Goal: Information Seeking & Learning: Learn about a topic

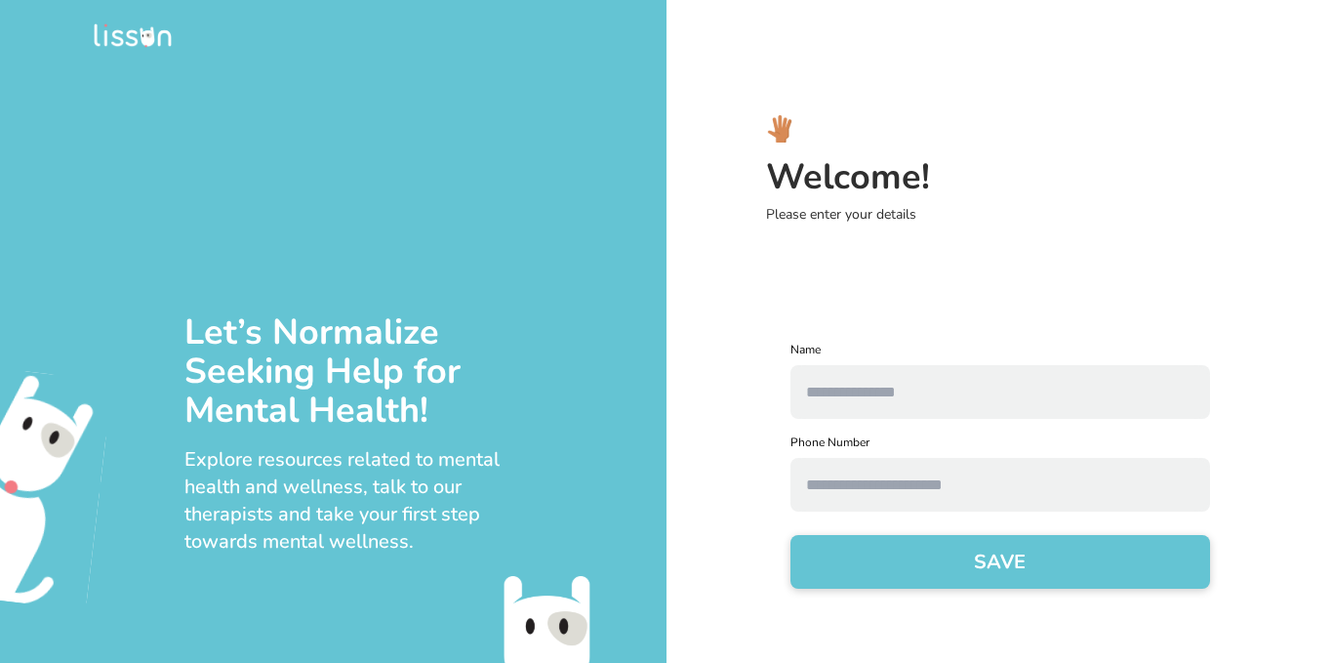
click at [1005, 411] on input "text" at bounding box center [1000, 392] width 420 height 54
type input "******"
click at [1013, 505] on input "text" at bounding box center [1000, 485] width 420 height 54
drag, startPoint x: 990, startPoint y: 588, endPoint x: 991, endPoint y: 574, distance: 14.7
click at [991, 574] on form "Name ****** Phone Number SAVE" at bounding box center [1000, 477] width 420 height 270
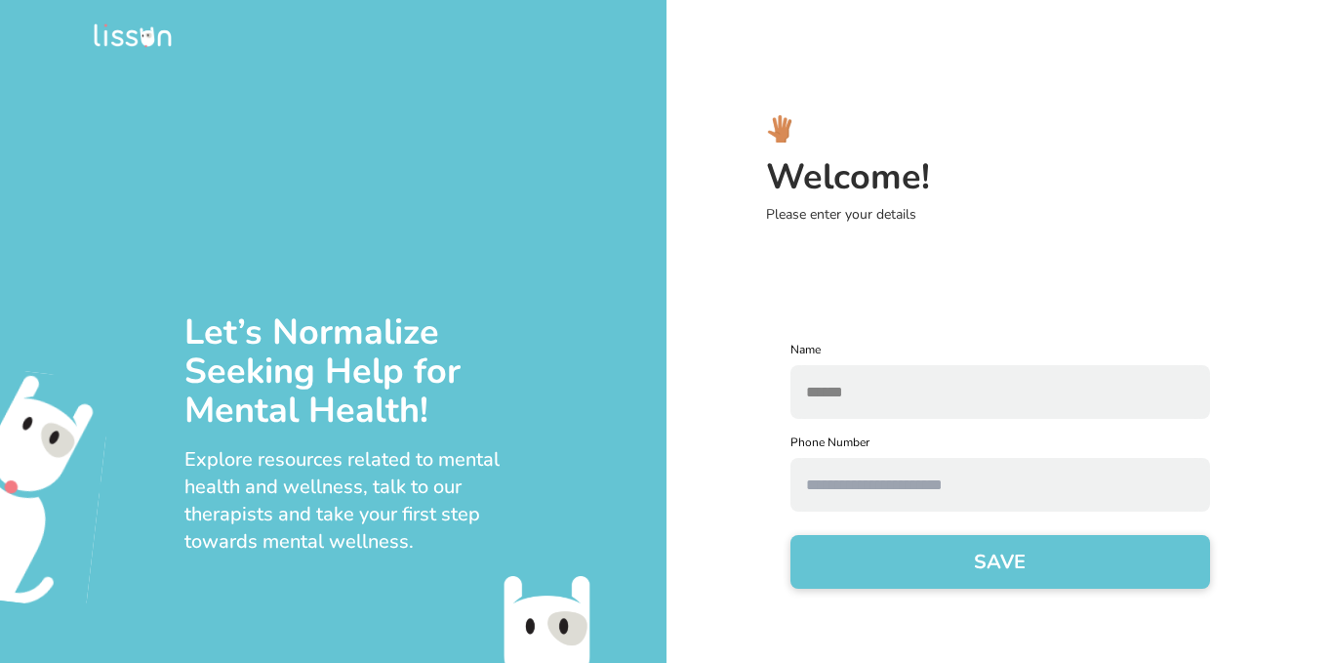
click at [991, 574] on button "SAVE" at bounding box center [1000, 562] width 420 height 54
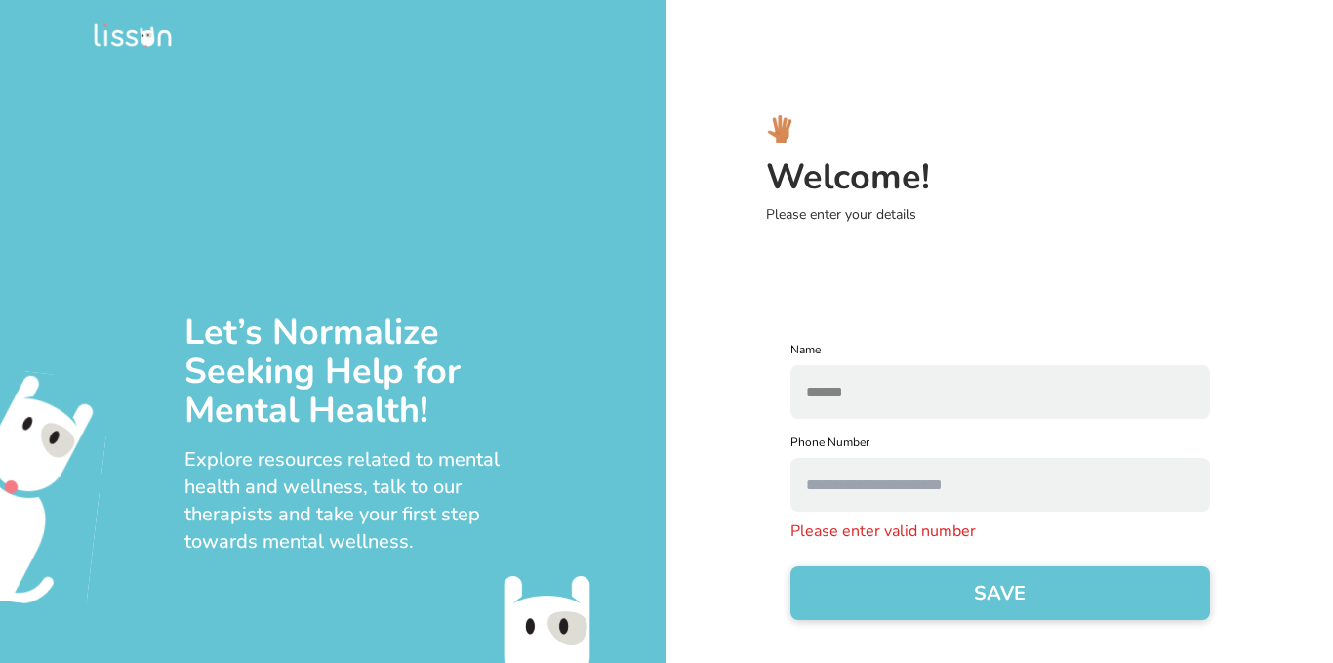
click at [1019, 497] on input "text" at bounding box center [1000, 485] width 420 height 54
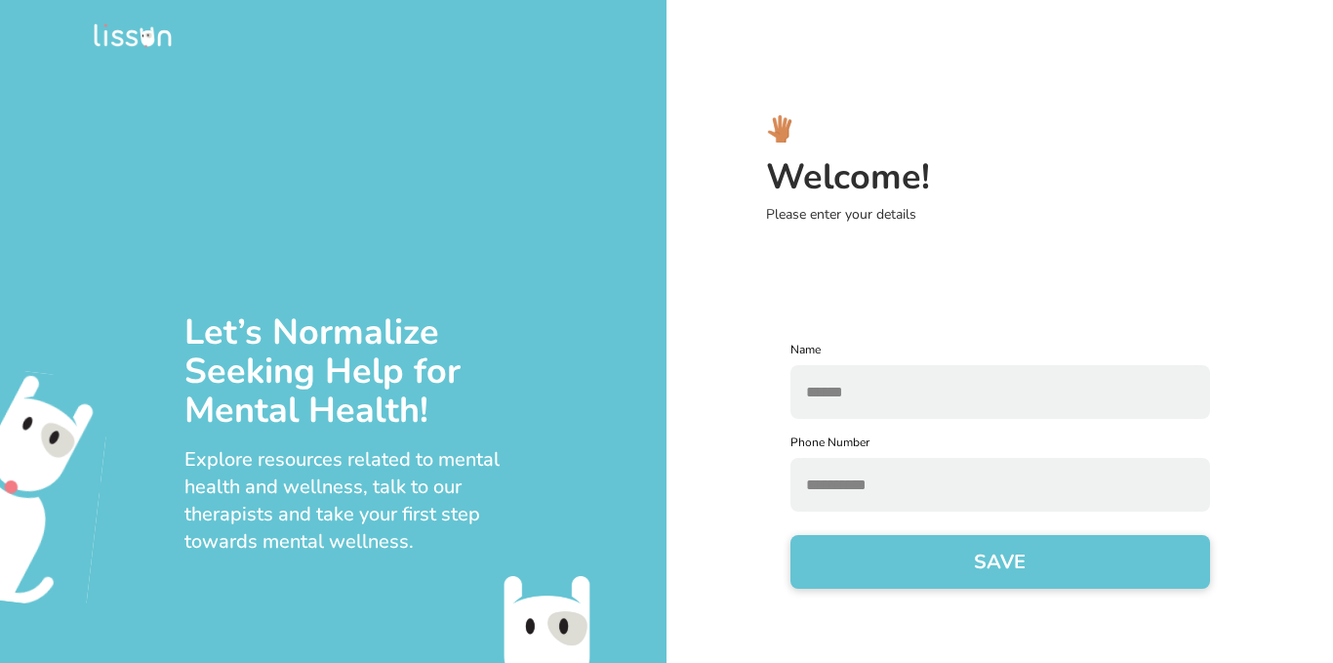
type input "**********"
click at [790, 535] on button "SAVE" at bounding box center [1000, 562] width 420 height 54
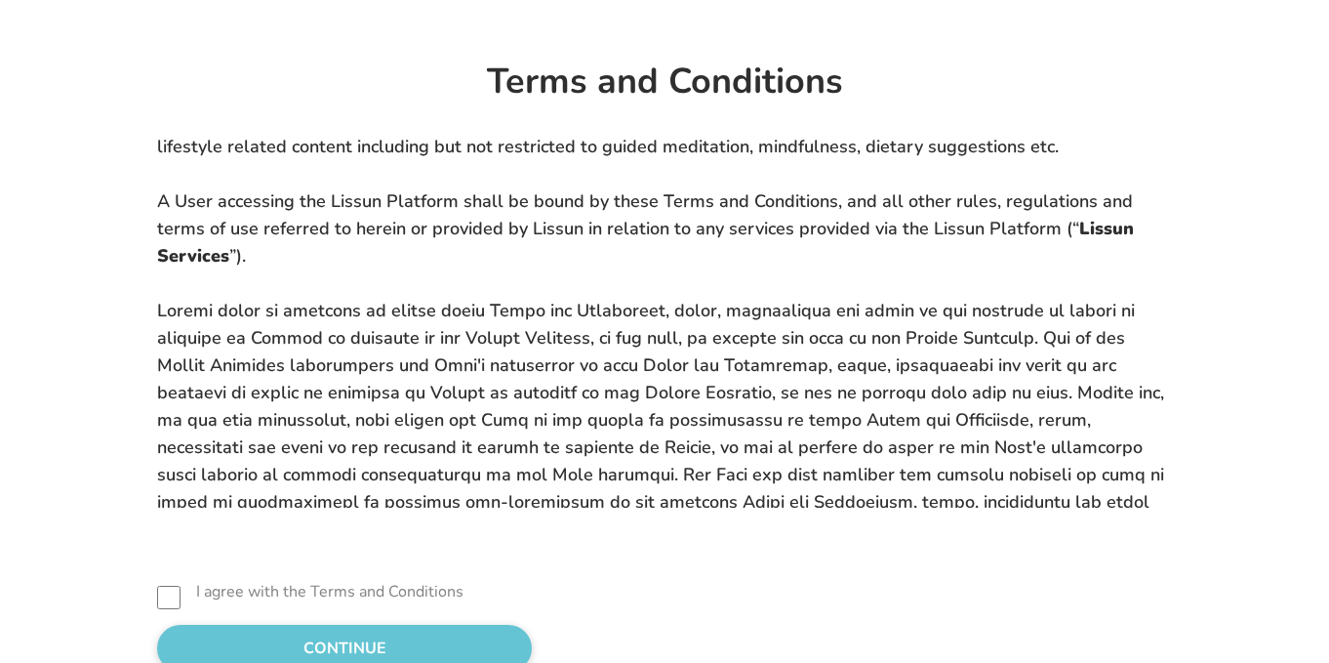
scroll to position [87, 0]
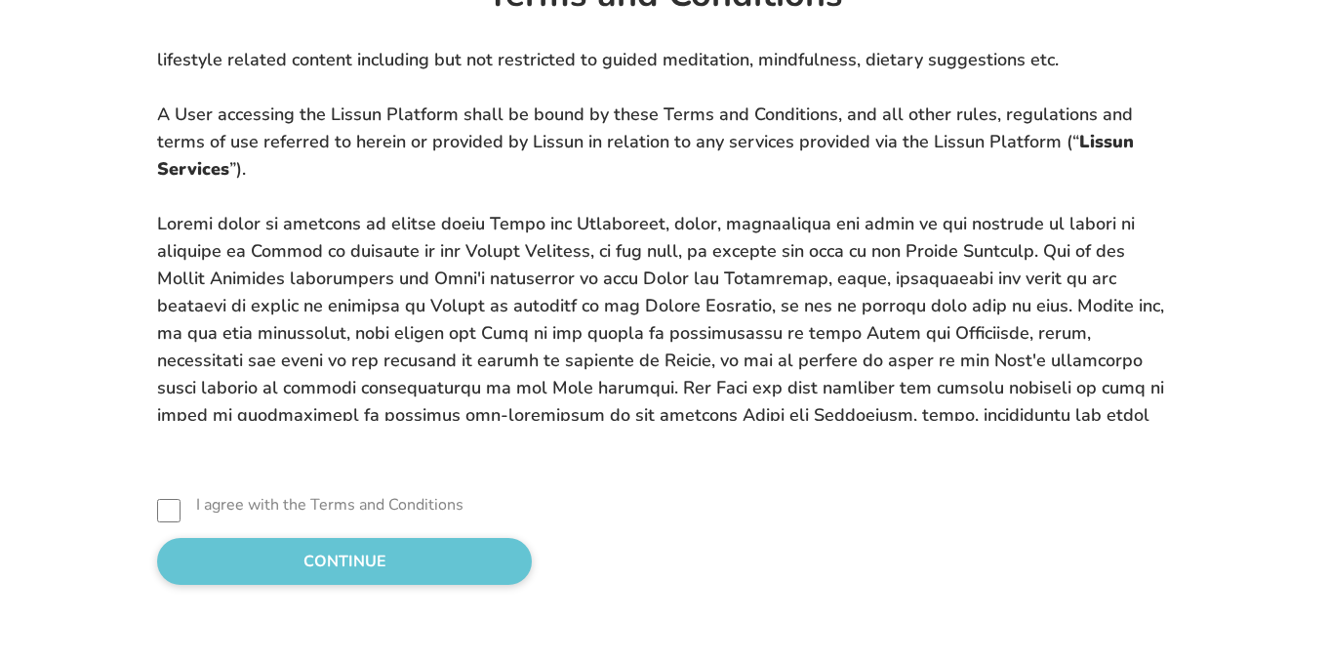
click at [367, 573] on button "CONTINUE" at bounding box center [344, 561] width 375 height 47
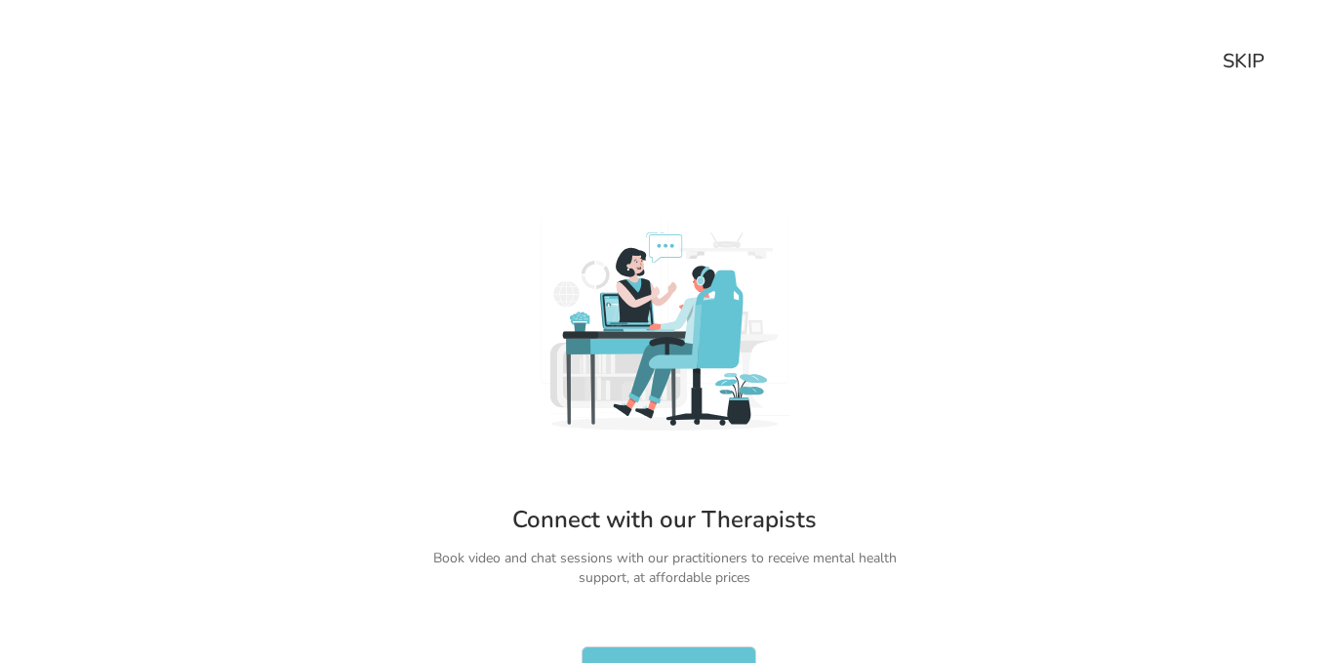
click at [1233, 53] on div "SKIP" at bounding box center [1244, 61] width 42 height 27
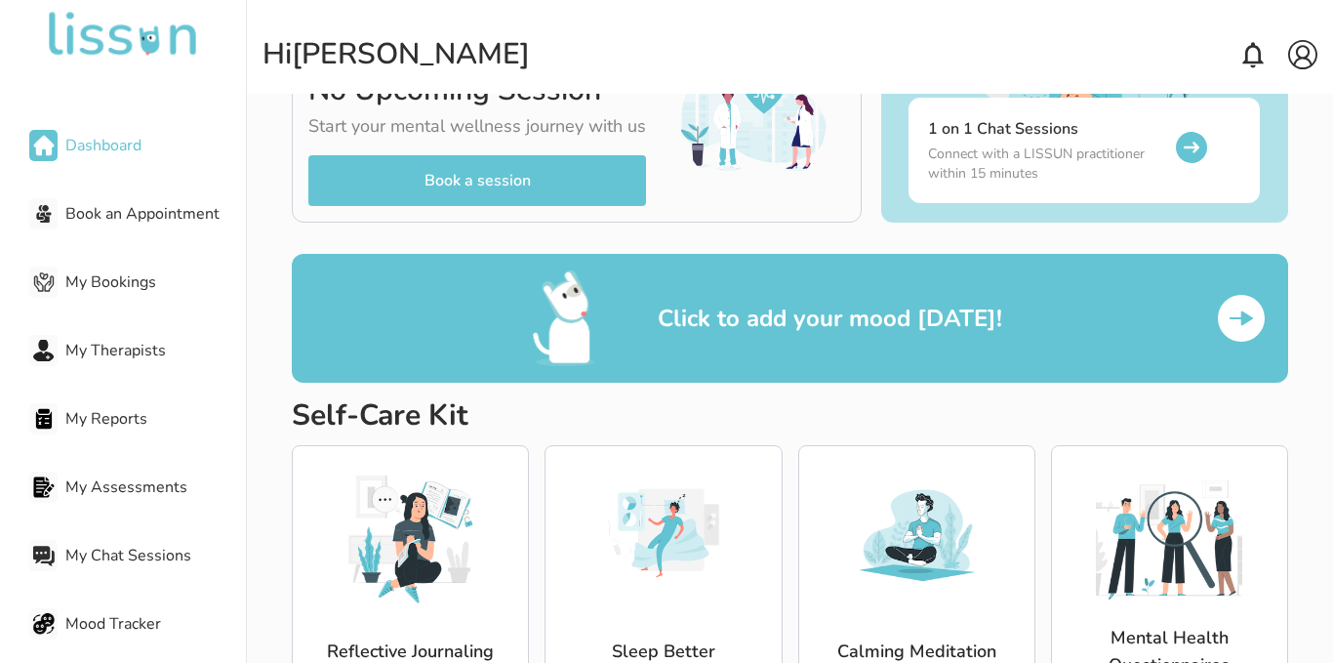
scroll to position [229, 0]
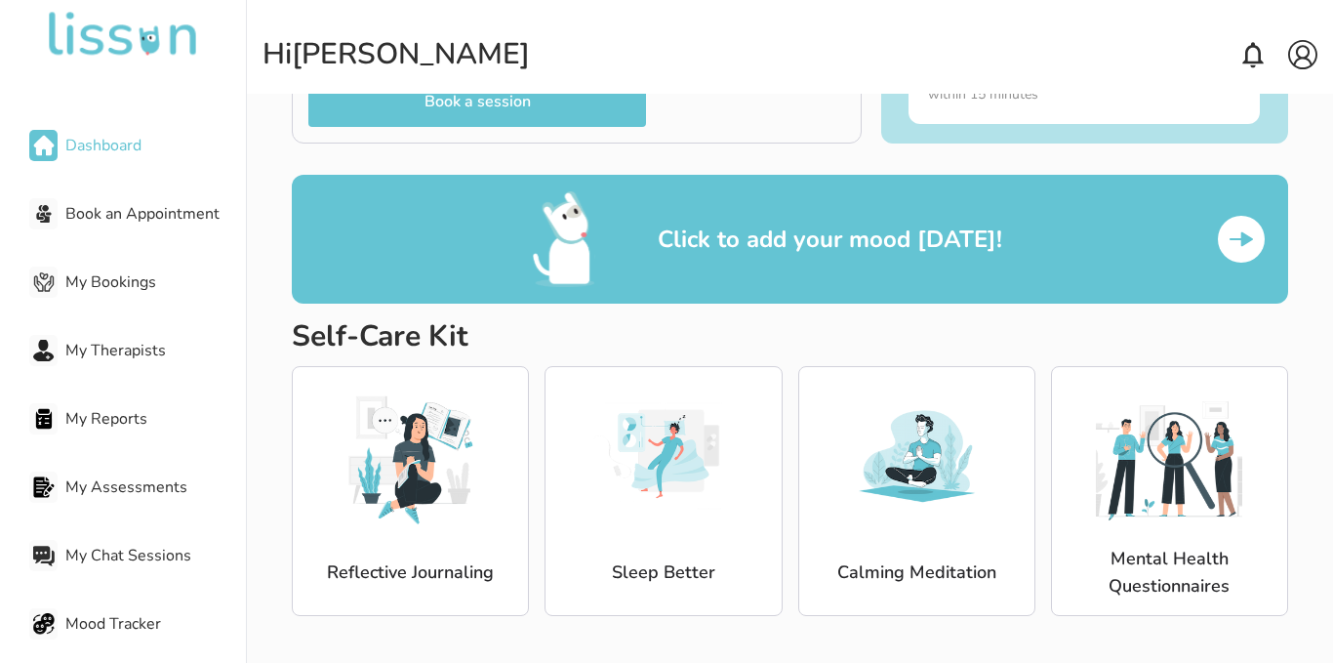
click at [726, 490] on img at bounding box center [663, 455] width 146 height 146
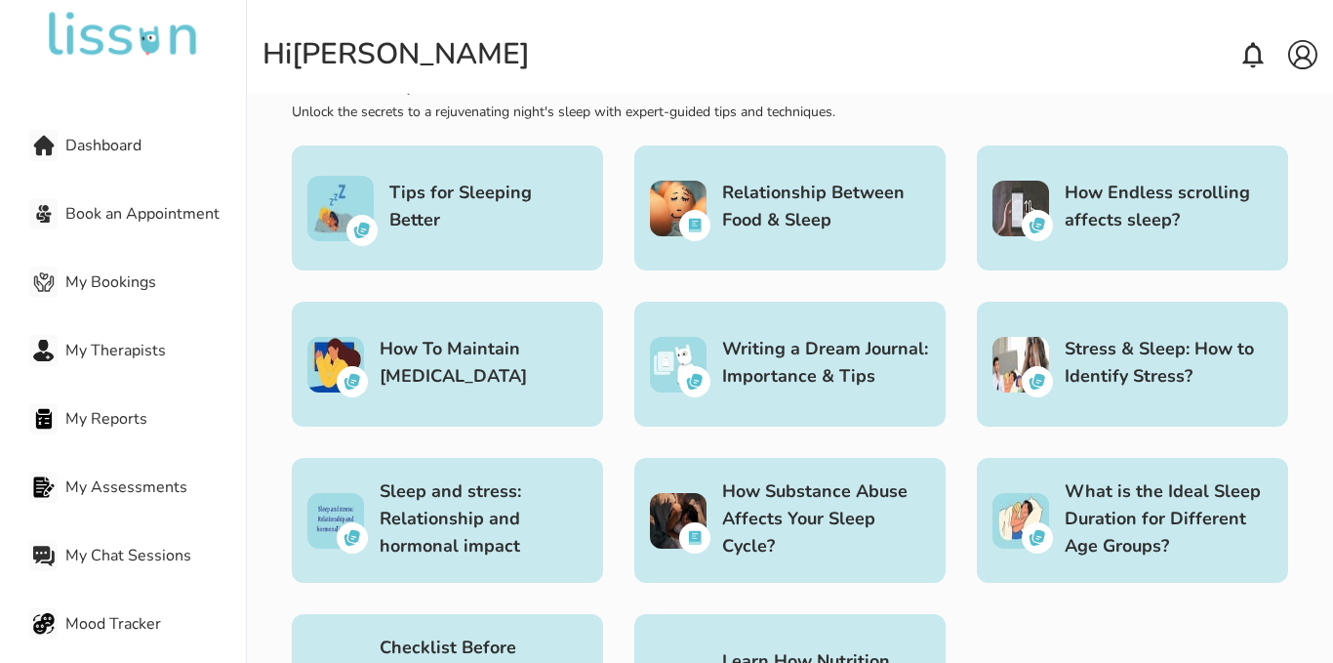
scroll to position [198, 0]
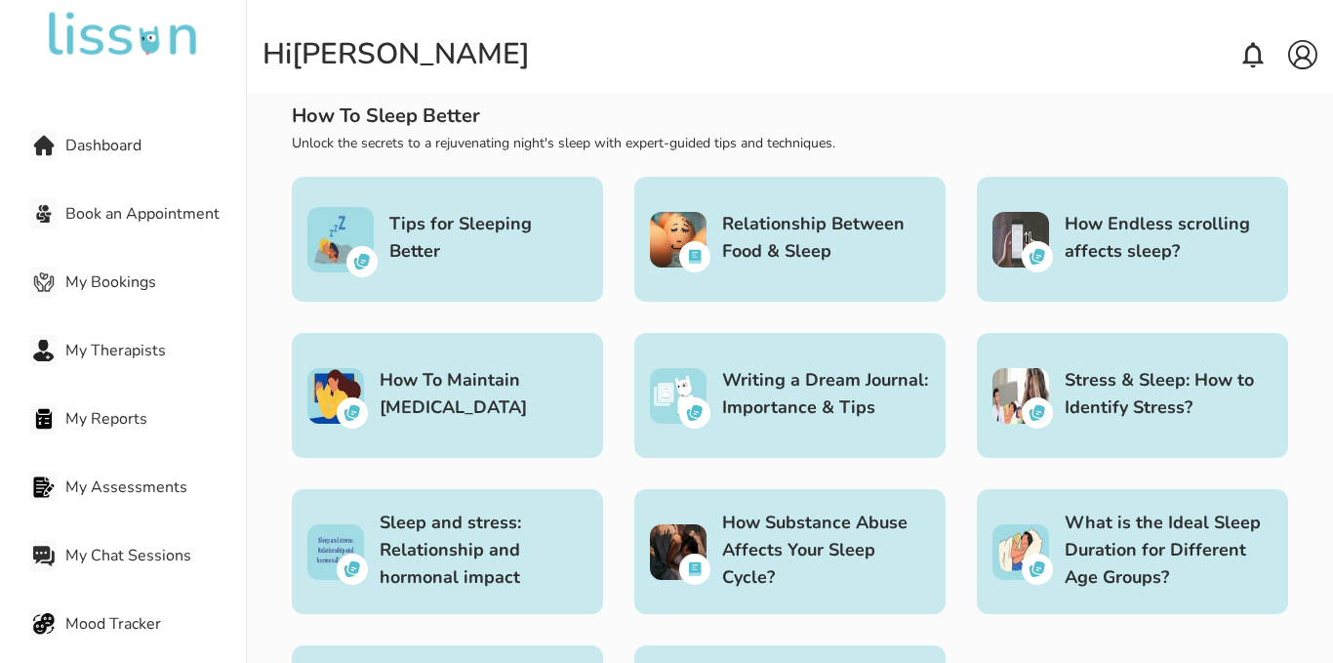
click at [406, 250] on h3 "Tips for Sleeping Better" at bounding box center [488, 237] width 198 height 55
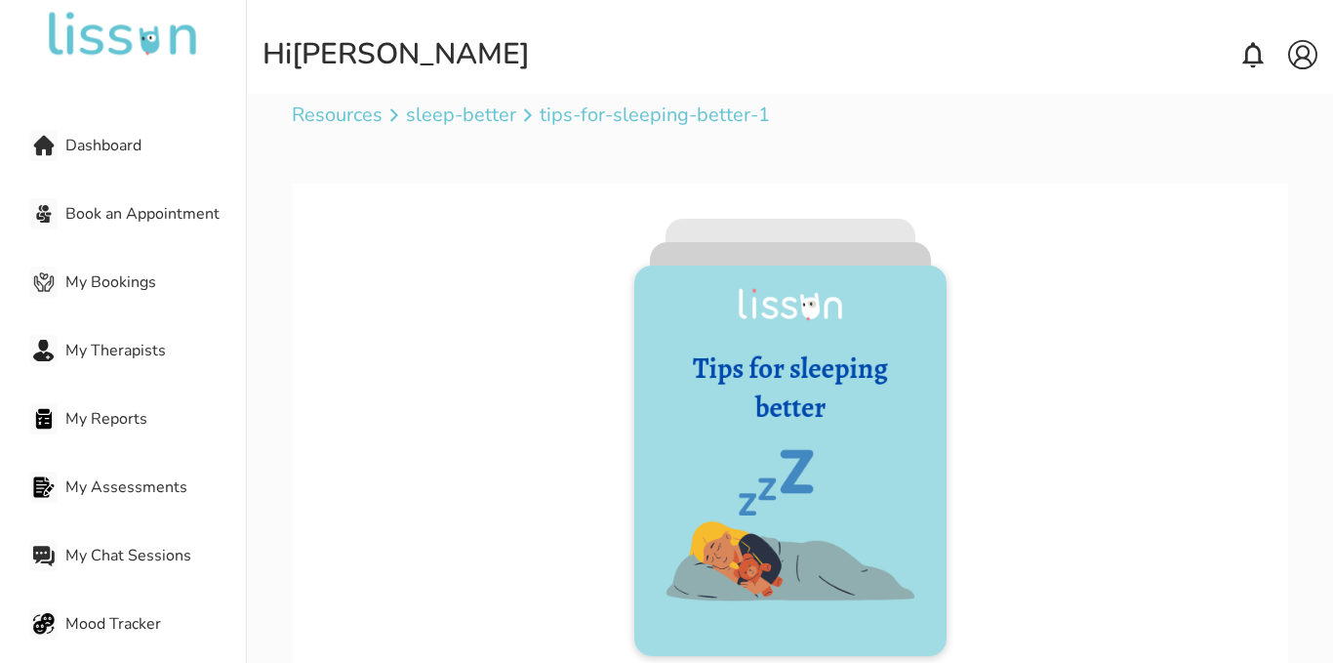
scroll to position [152, 0]
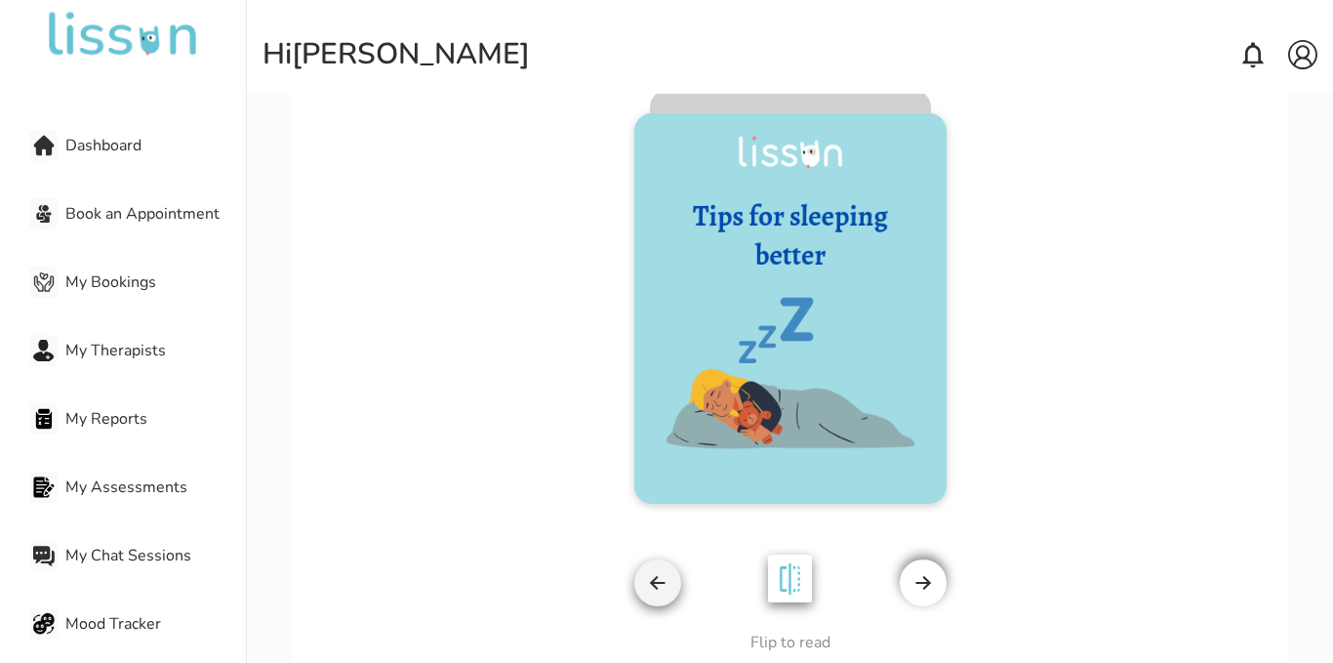
click at [926, 593] on div at bounding box center [923, 582] width 47 height 47
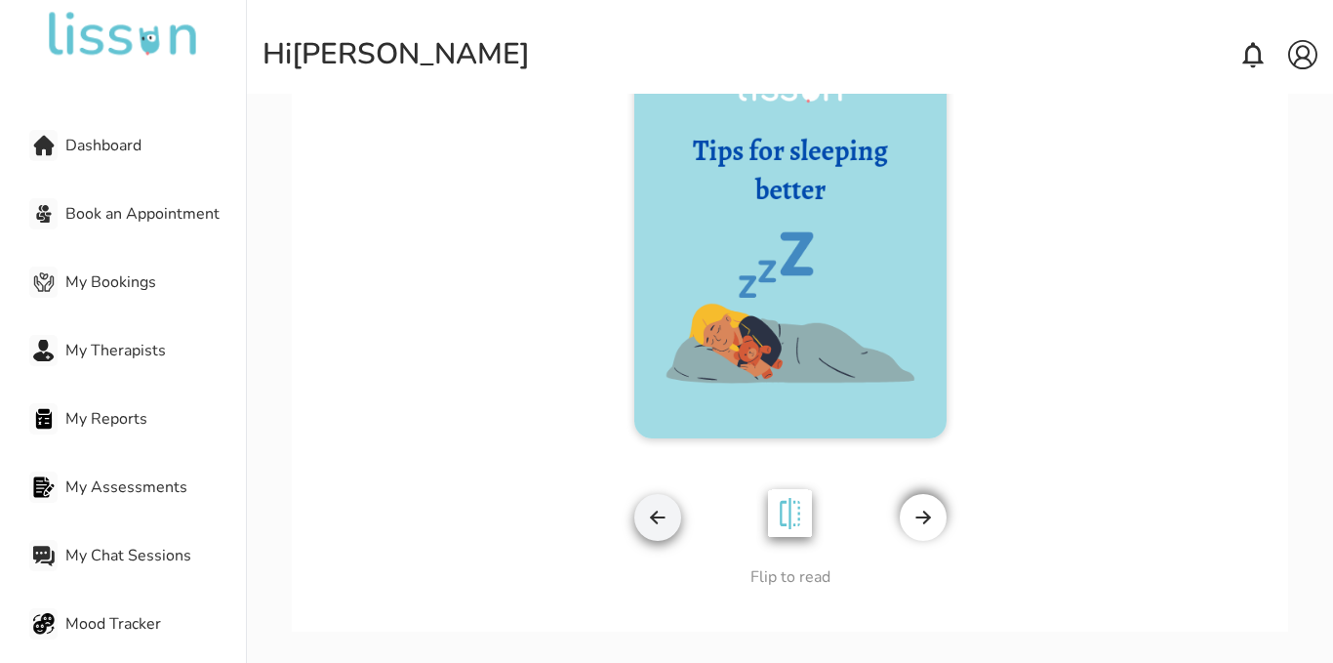
click at [793, 506] on img at bounding box center [789, 517] width 67 height 72
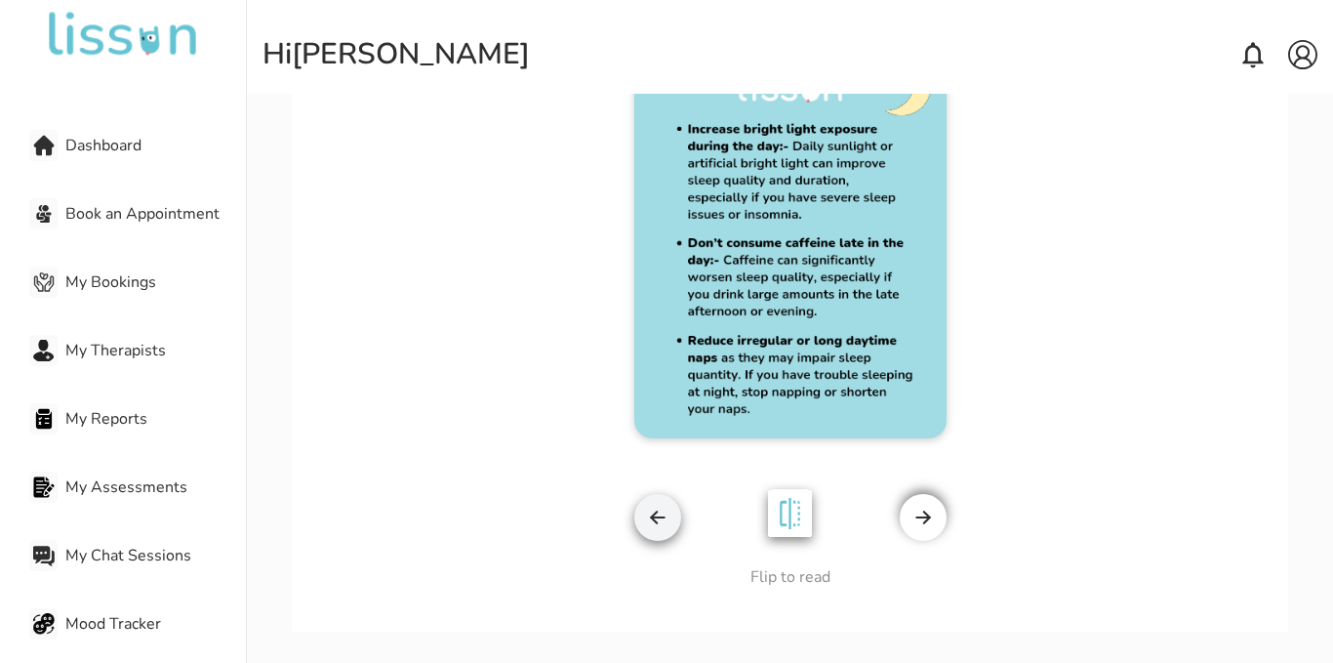
click at [793, 506] on img at bounding box center [789, 517] width 67 height 72
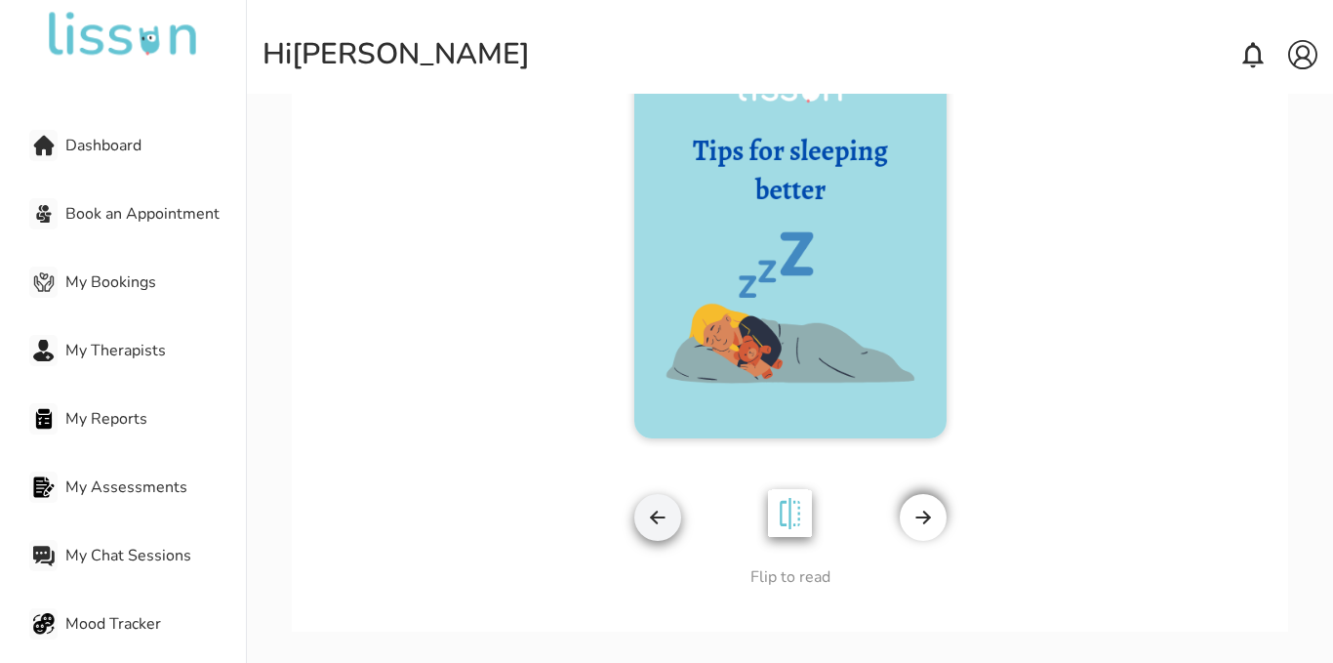
click at [793, 506] on img at bounding box center [789, 517] width 67 height 72
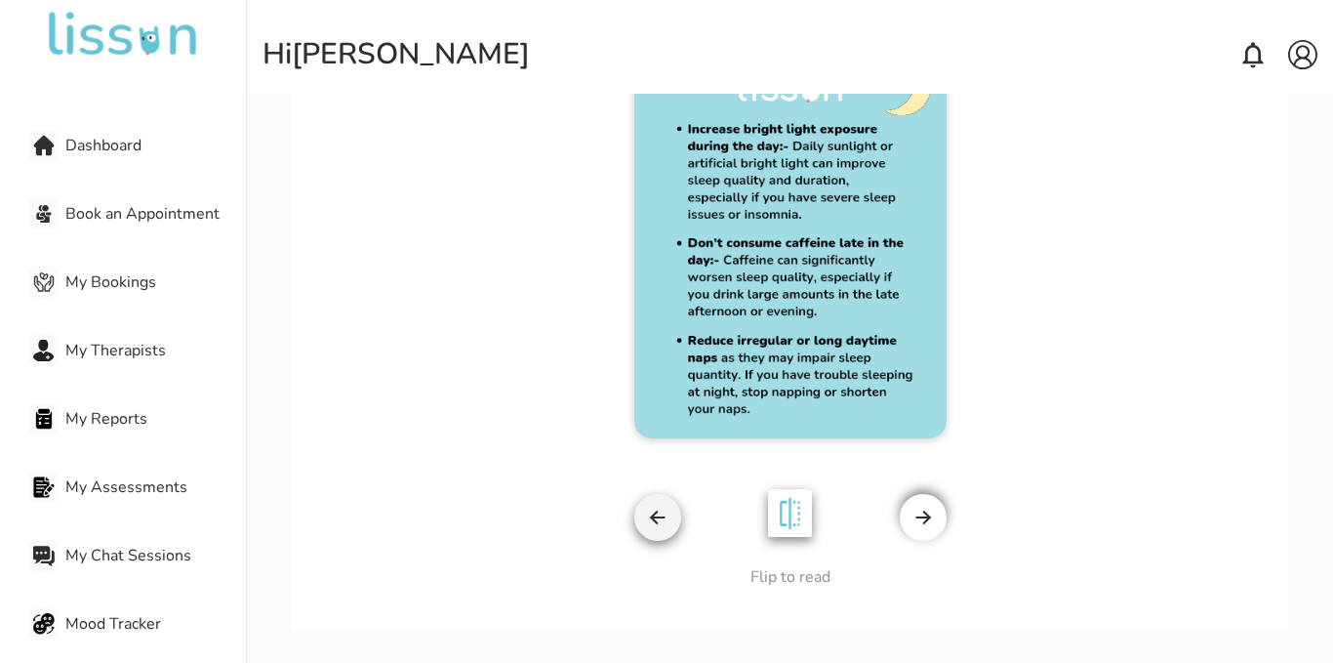
click at [144, 135] on span "Dashboard" at bounding box center [155, 145] width 181 height 23
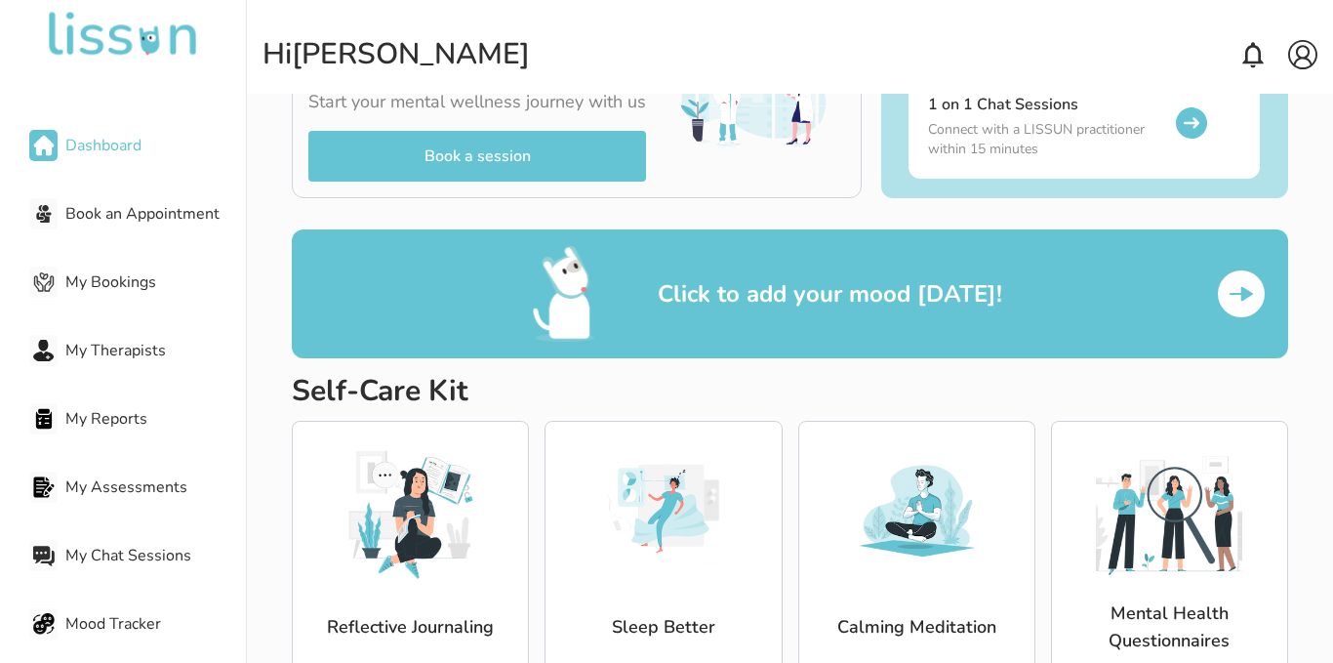
scroll to position [229, 0]
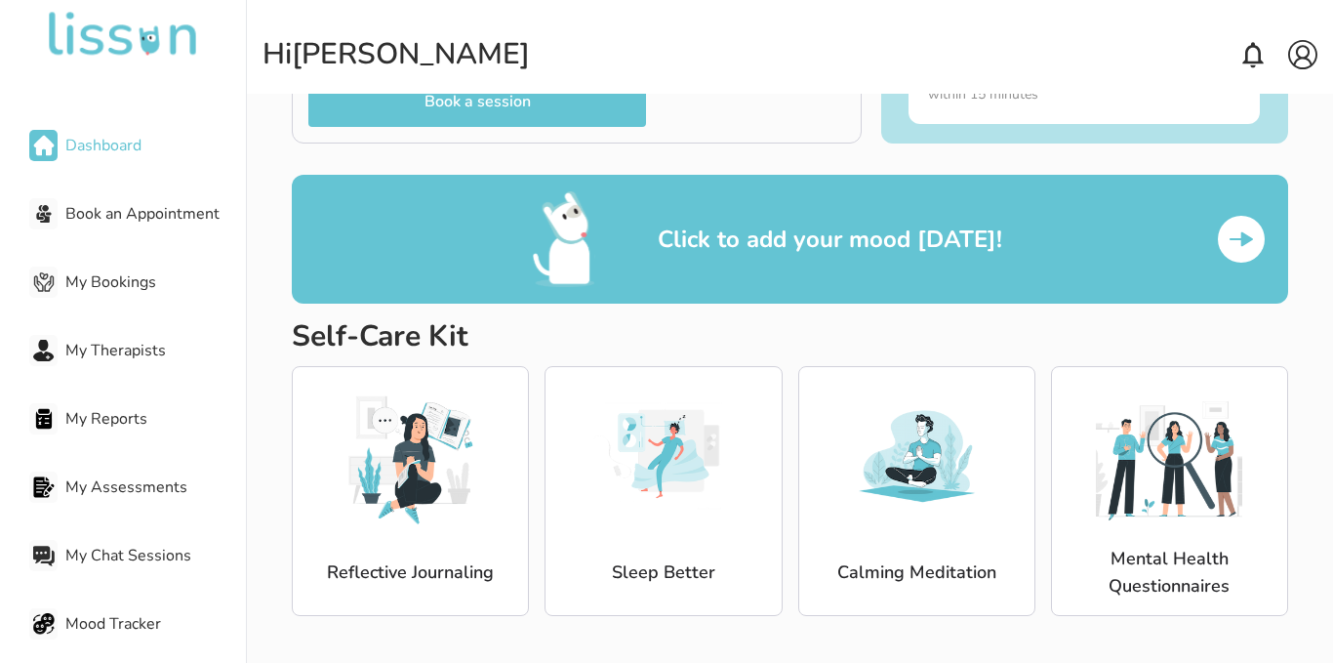
click at [382, 455] on img at bounding box center [411, 455] width 146 height 146
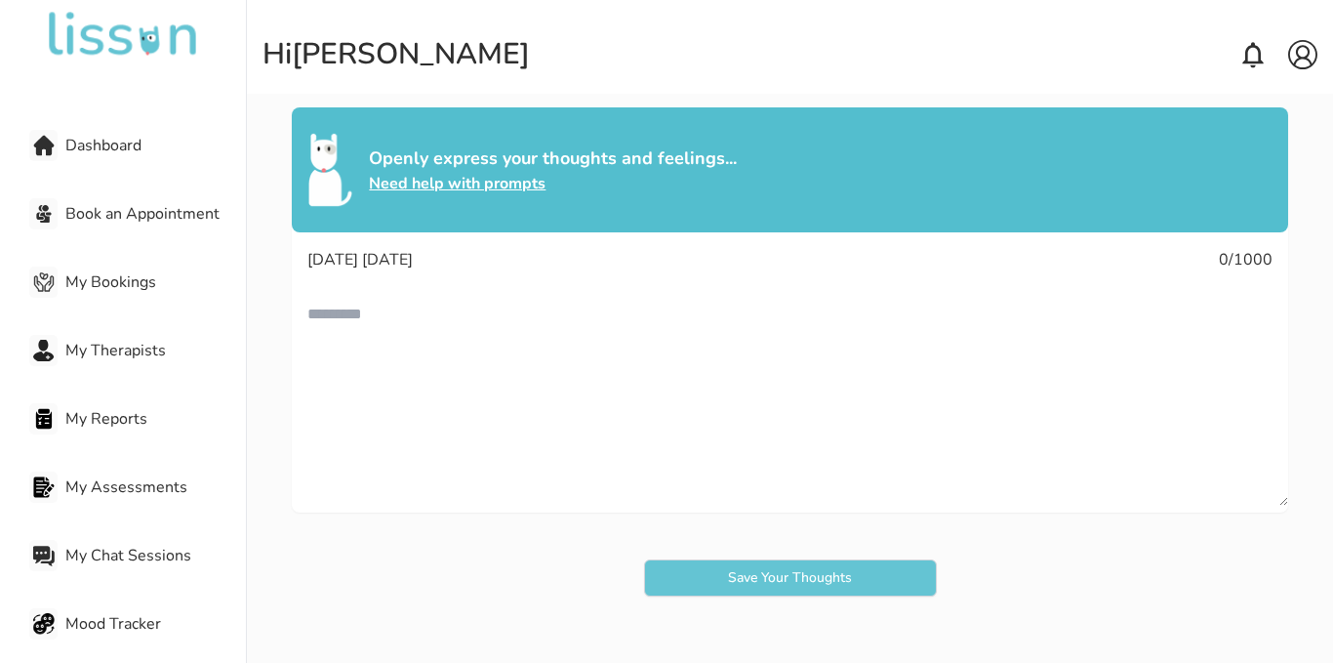
click at [1241, 57] on icon at bounding box center [1252, 54] width 31 height 31
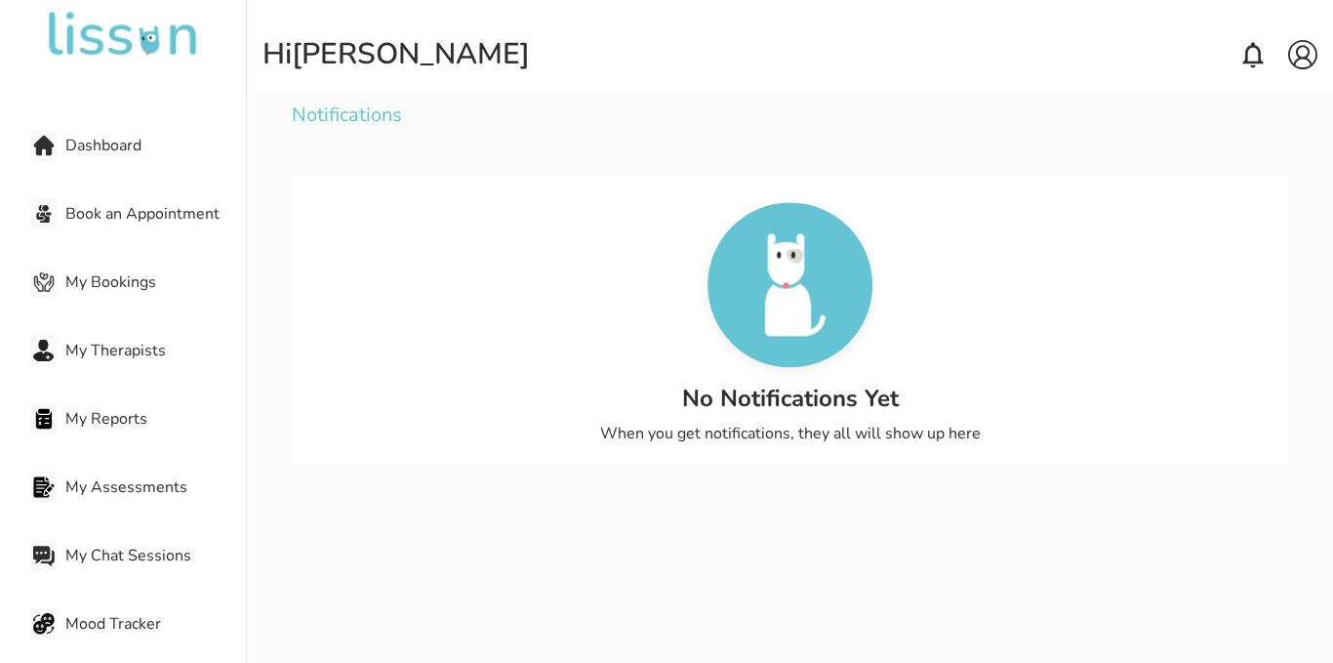
click at [366, 116] on div "Notifications" at bounding box center [789, 115] width 995 height 43
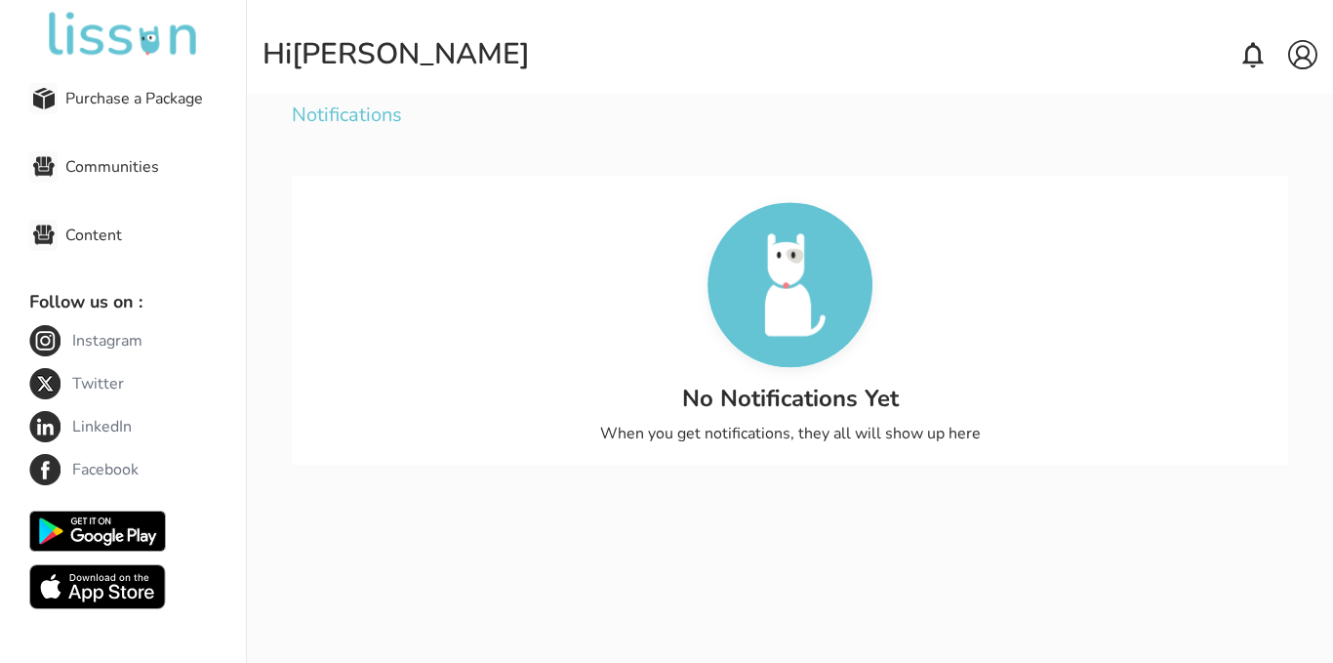
click at [1302, 60] on img at bounding box center [1302, 54] width 29 height 29
click at [1278, 134] on div "Logout" at bounding box center [1271, 128] width 92 height 36
